Goal: Task Accomplishment & Management: Manage account settings

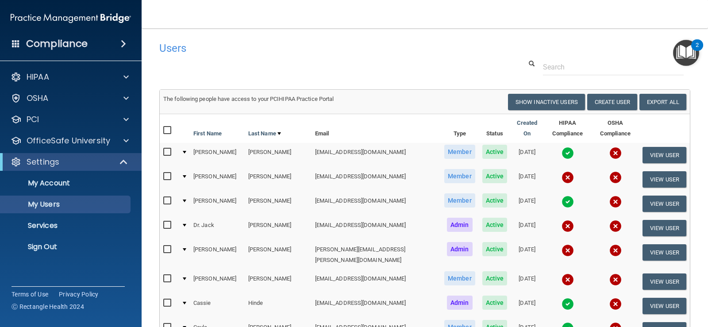
select select "20"
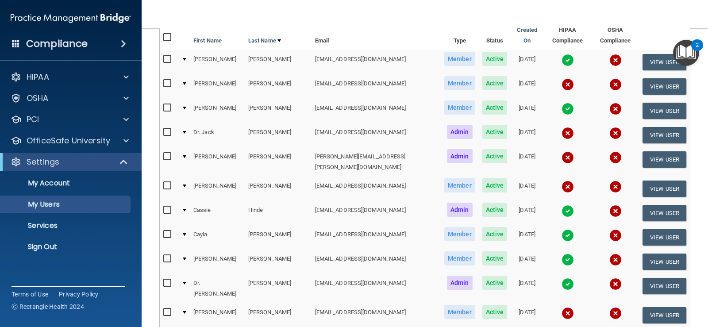
scroll to position [91, 0]
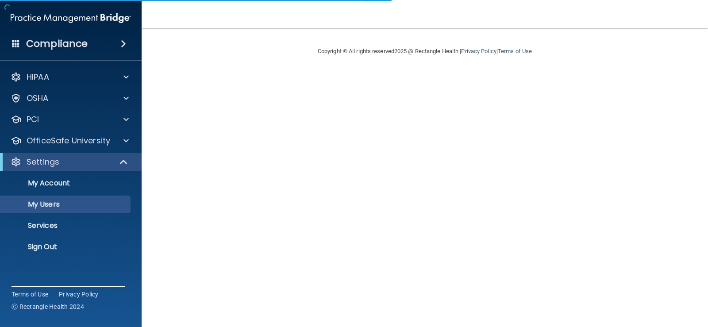
select select "20"
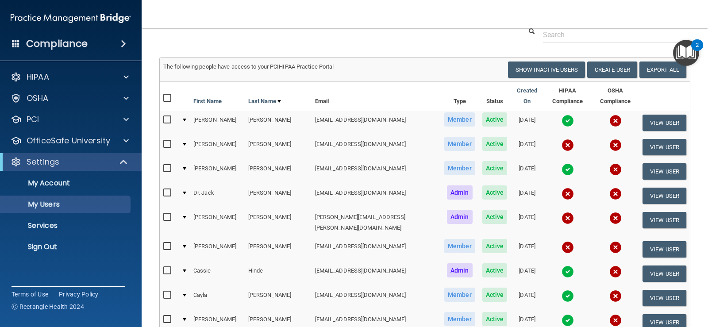
scroll to position [89, 0]
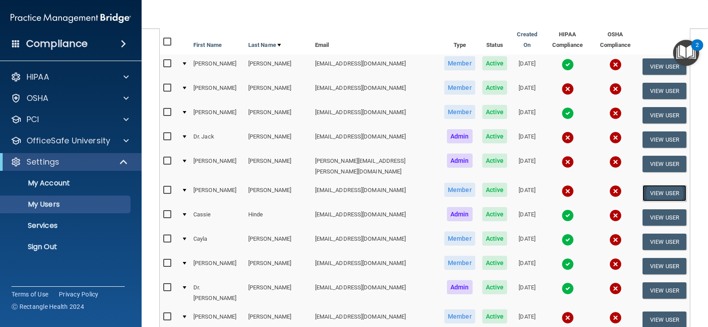
click at [651, 185] on button "View User" at bounding box center [665, 193] width 44 height 16
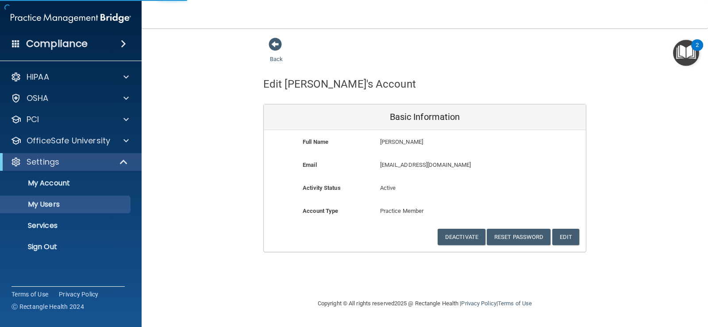
select select "20"
